Goal: Task Accomplishment & Management: Use online tool/utility

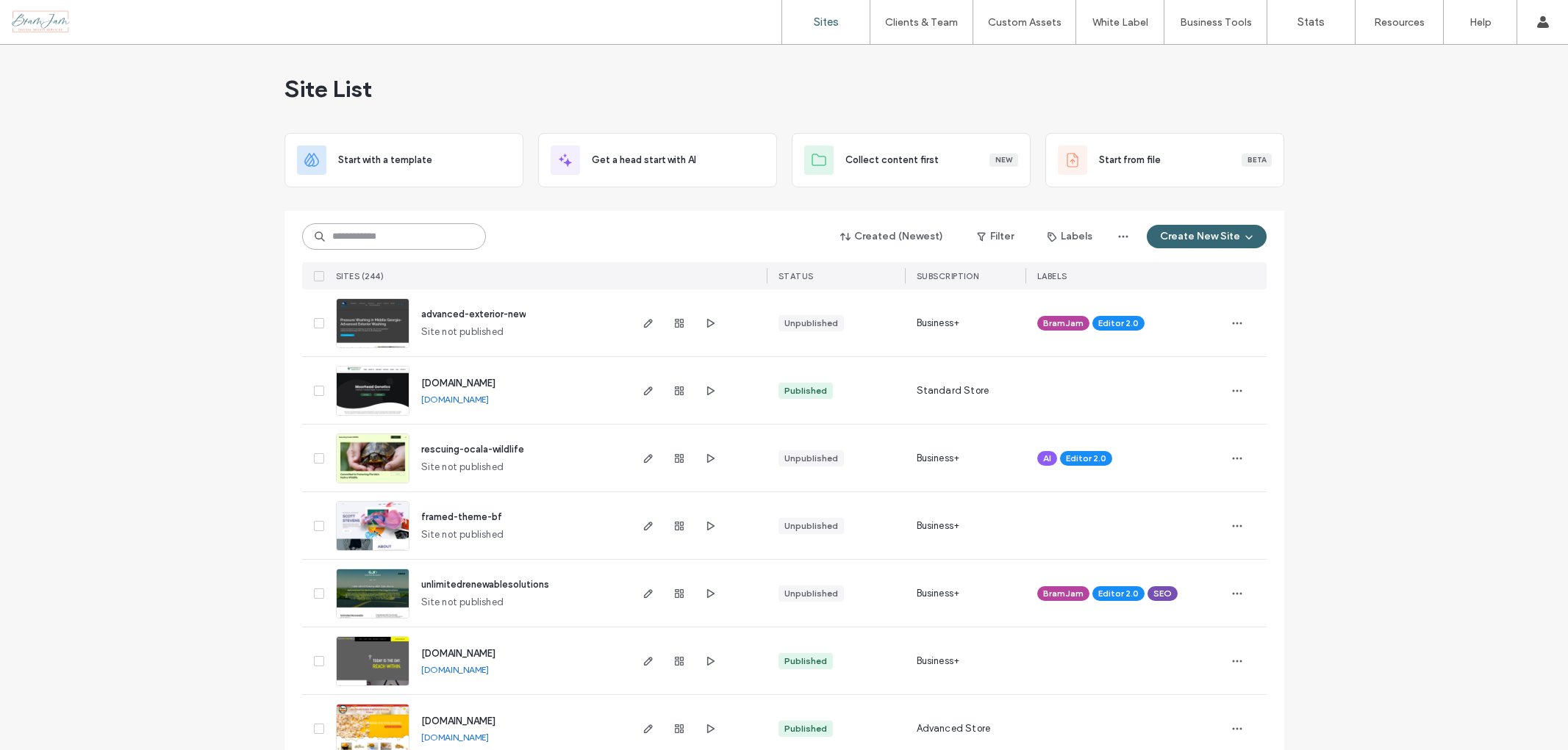
drag, startPoint x: 0, startPoint y: 0, endPoint x: 406, endPoint y: 244, distance: 473.7
click at [392, 243] on input at bounding box center [394, 236] width 184 height 26
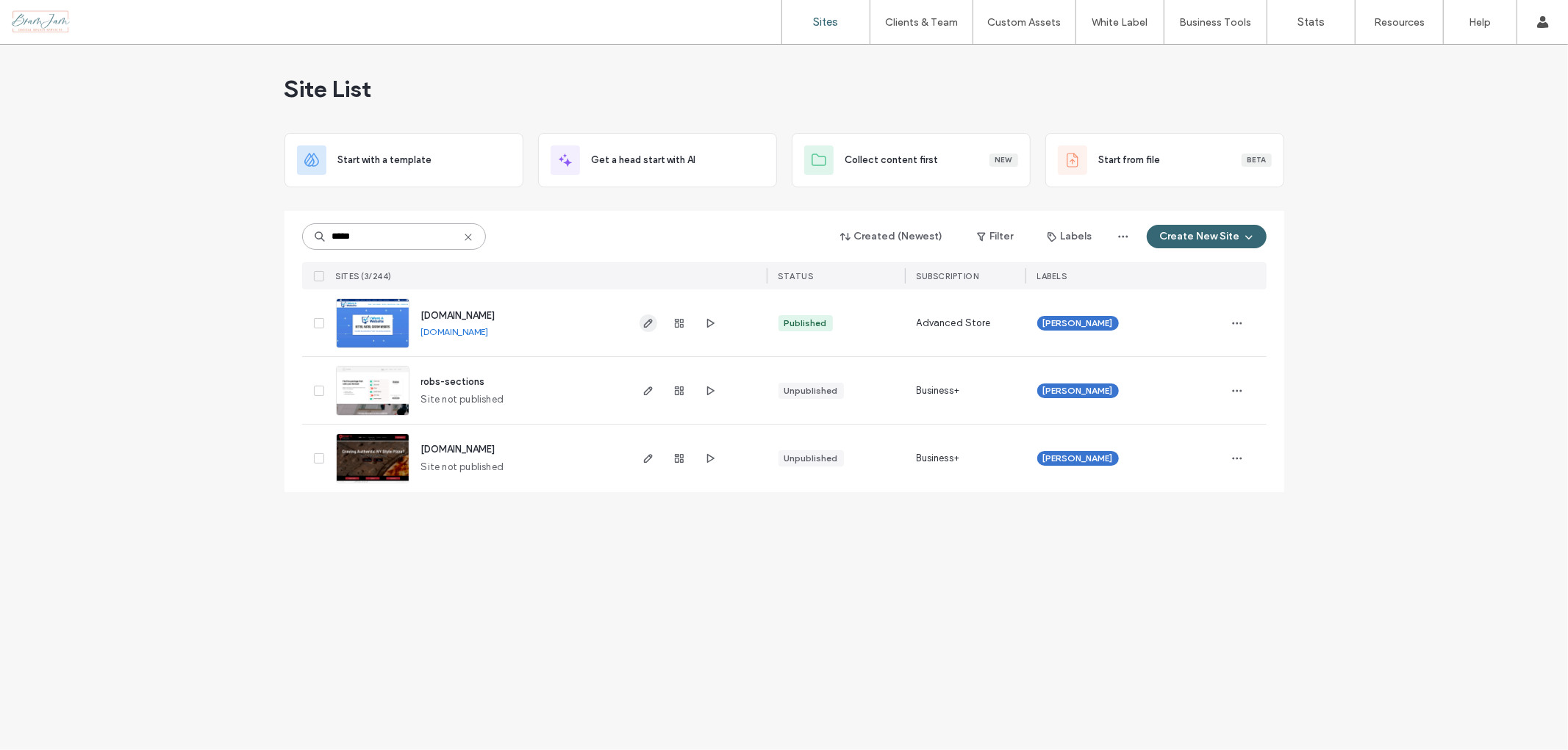
type input "*****"
click at [651, 323] on icon "button" at bounding box center [648, 323] width 11 height 11
click at [650, 323] on use "button" at bounding box center [647, 323] width 9 height 9
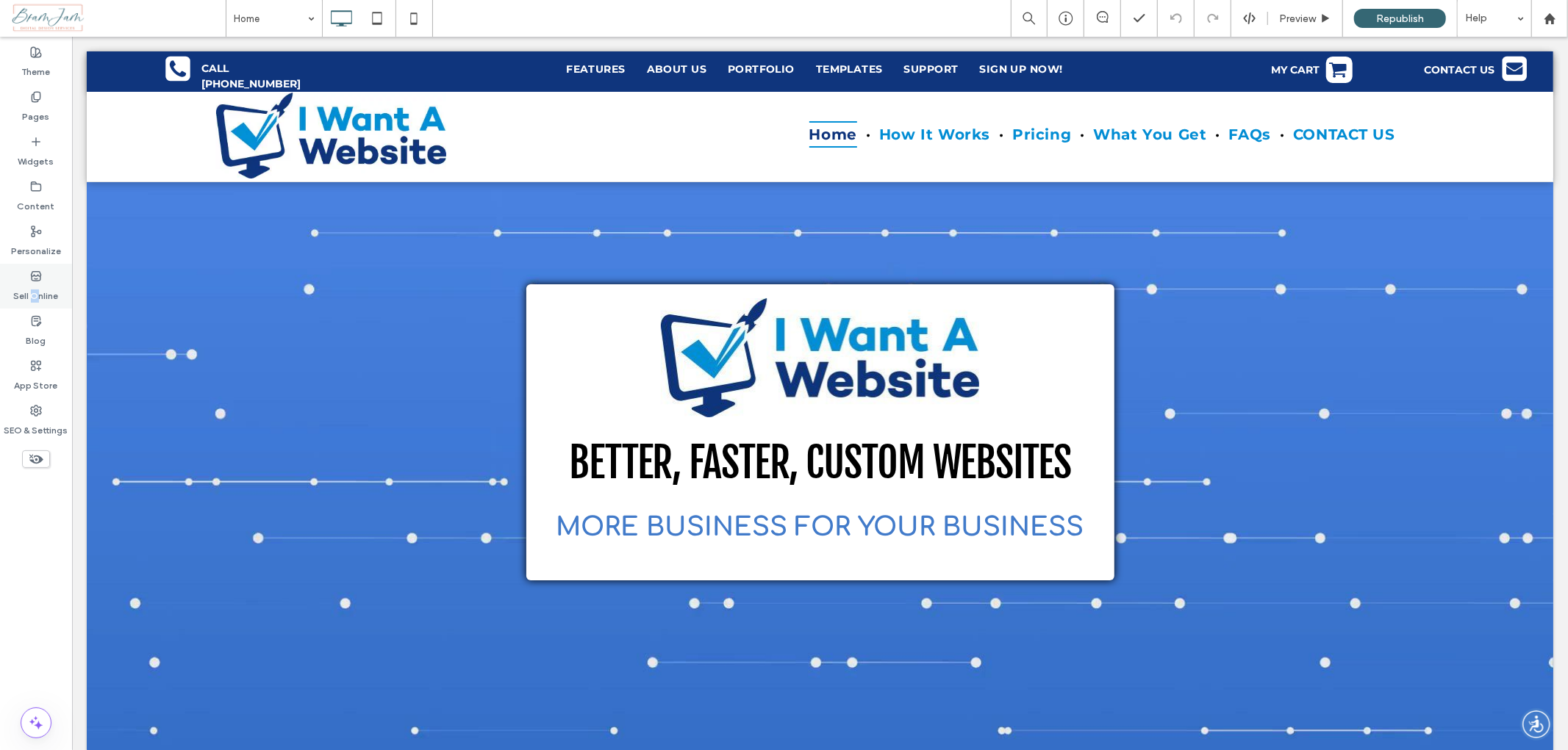
click at [34, 282] on label "Sell Online" at bounding box center [36, 292] width 45 height 20
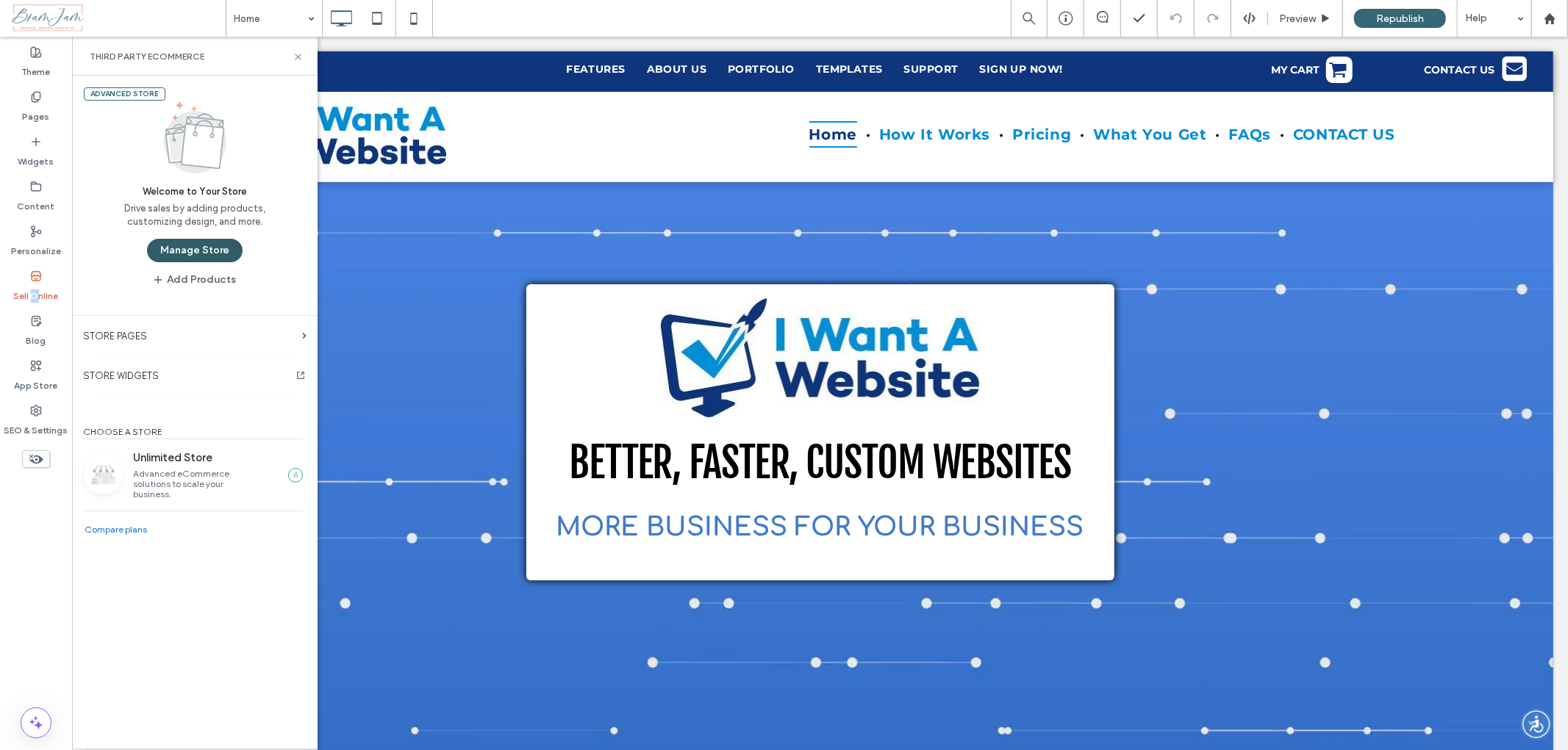
click at [219, 263] on button "Manage Store" at bounding box center [195, 250] width 96 height 24
